Goal: Check status

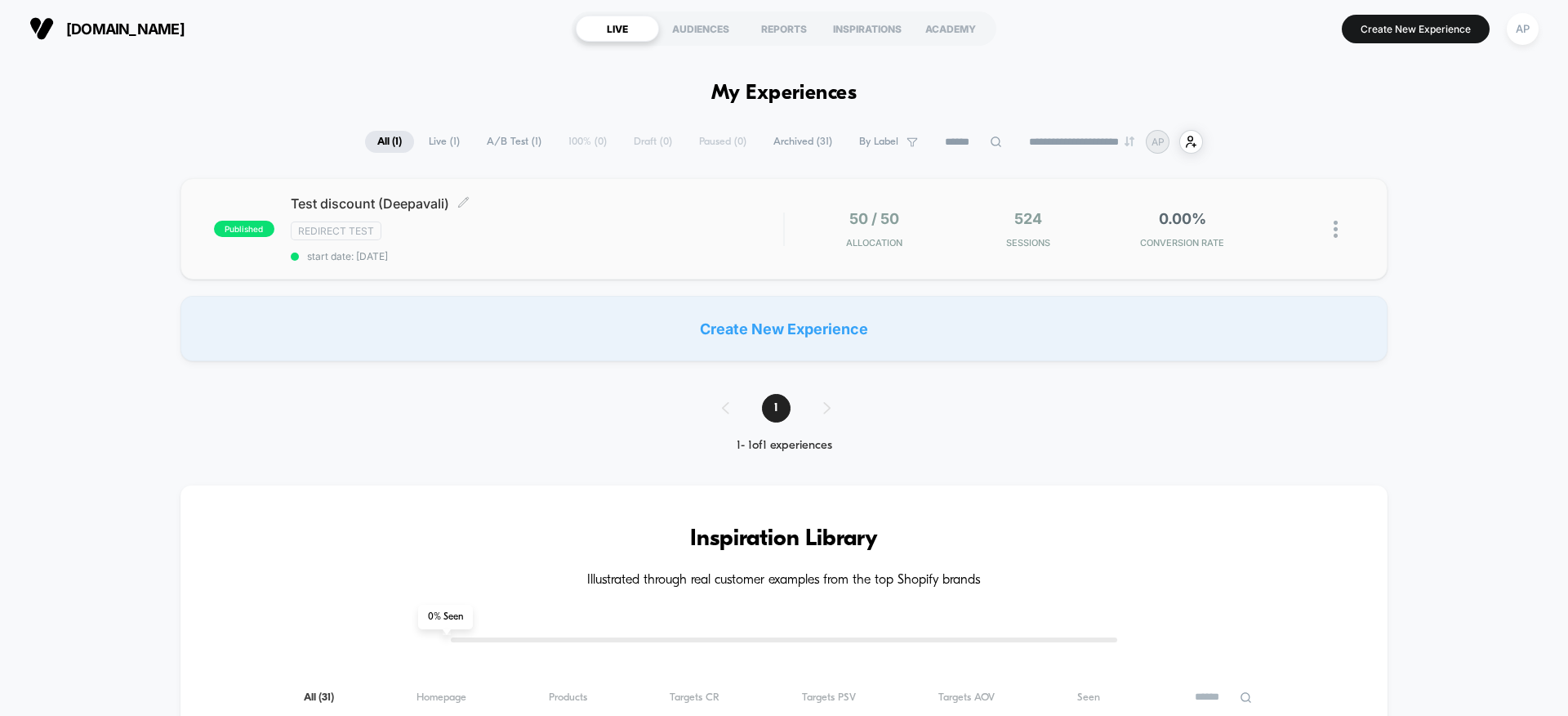
click at [740, 235] on div "Redirect Test" at bounding box center [537, 231] width 493 height 19
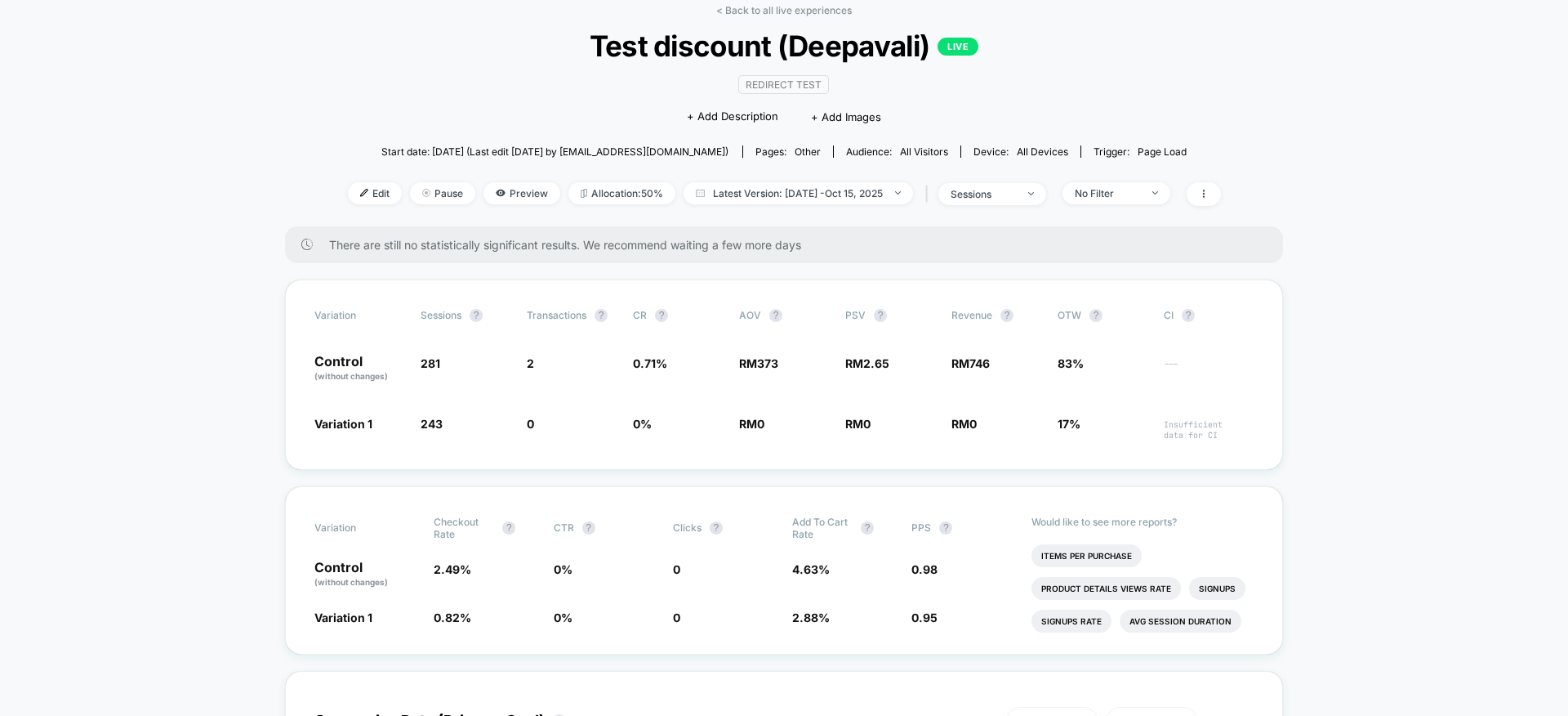
scroll to position [116, 0]
